Goal: Find specific page/section

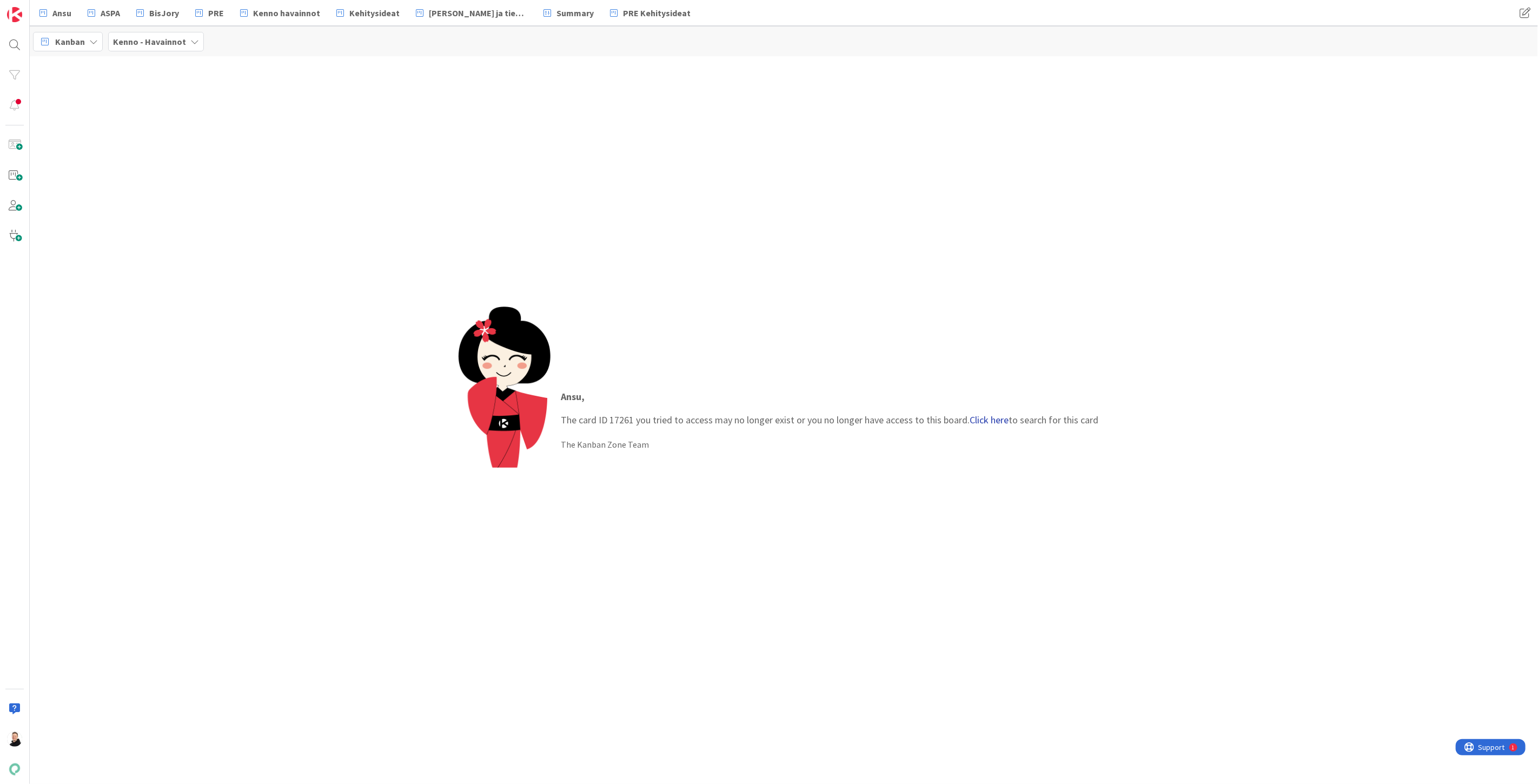
click at [983, 417] on link "Click here" at bounding box center [990, 420] width 39 height 13
click at [98, 92] on span "TA:n käyttämättömät vesiennakot" at bounding box center [131, 95] width 109 height 9
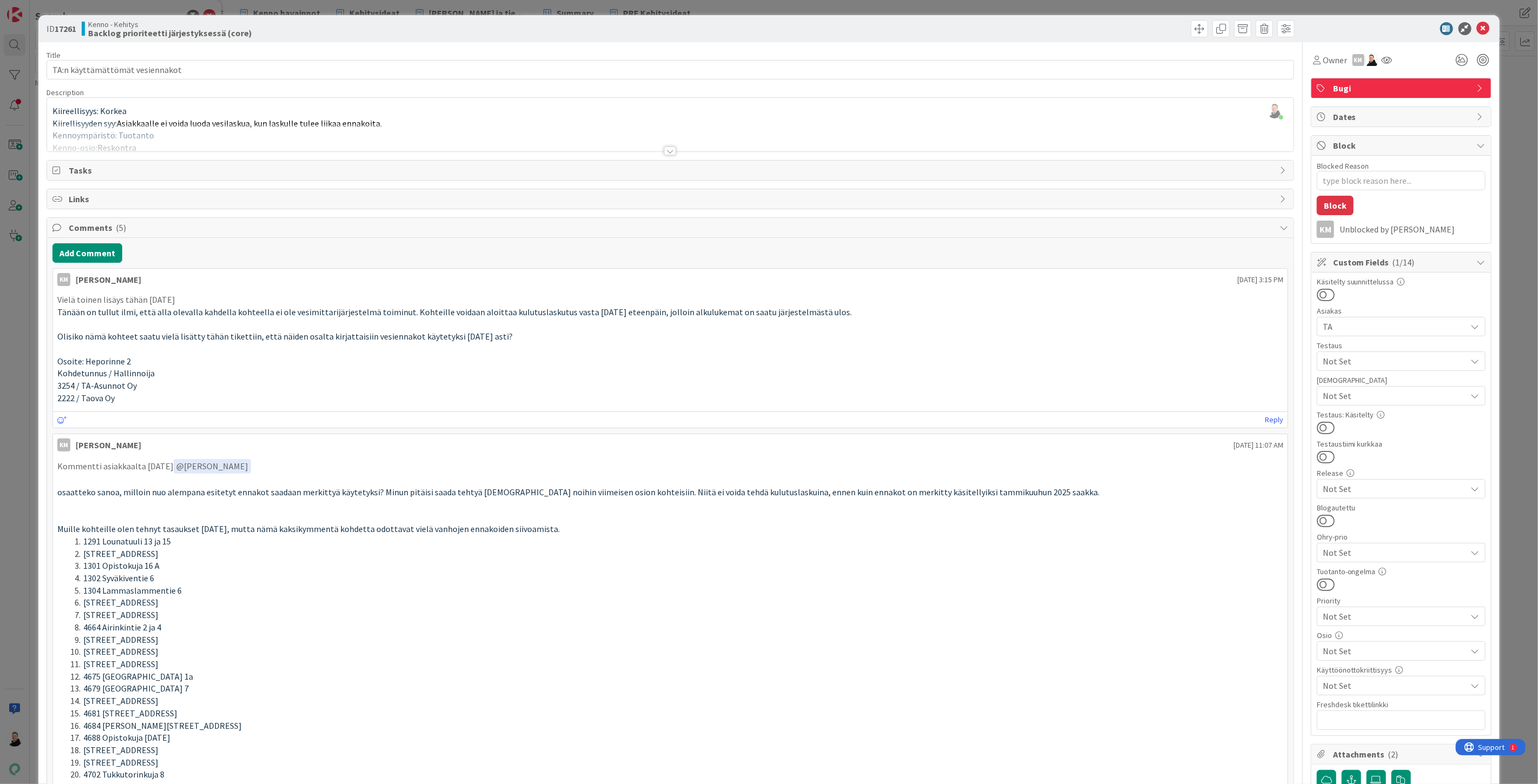
type textarea "x"
